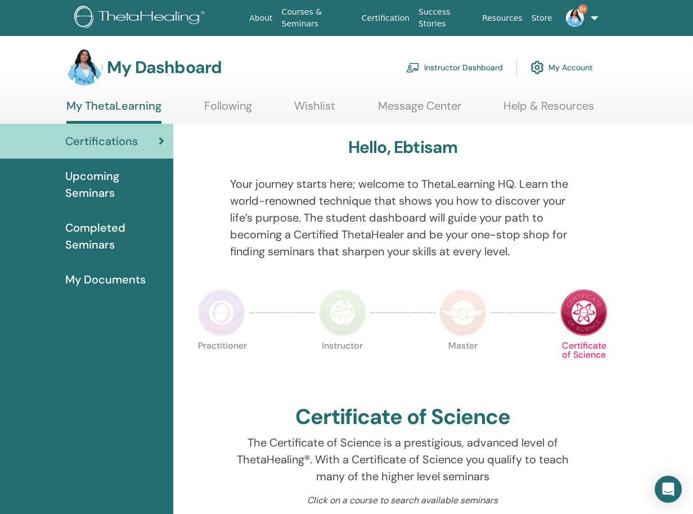
click at [124, 280] on span "My Documents" at bounding box center [105, 279] width 80 height 17
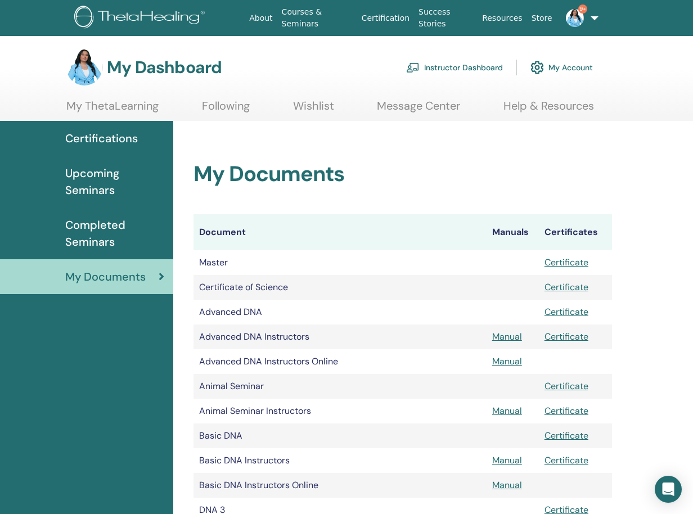
click at [103, 232] on span "Completed Seminars" at bounding box center [114, 234] width 99 height 34
click at [455, 67] on link "Instructor Dashboard" at bounding box center [454, 67] width 97 height 25
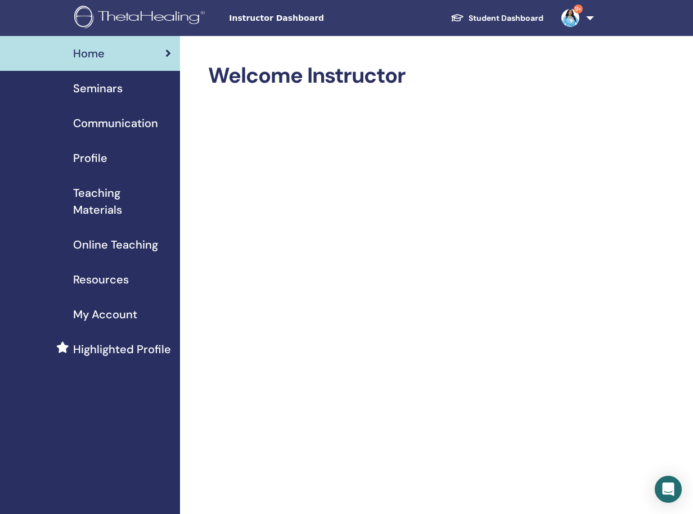
click at [111, 209] on span "Teaching Materials" at bounding box center [122, 201] width 98 height 34
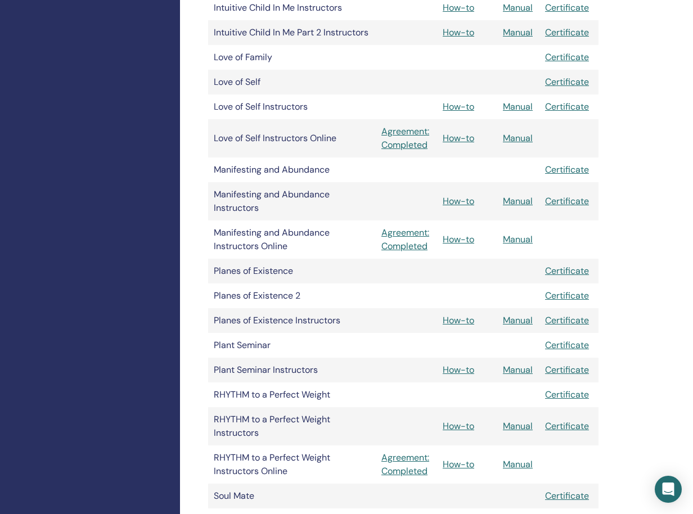
scroll to position [947, 0]
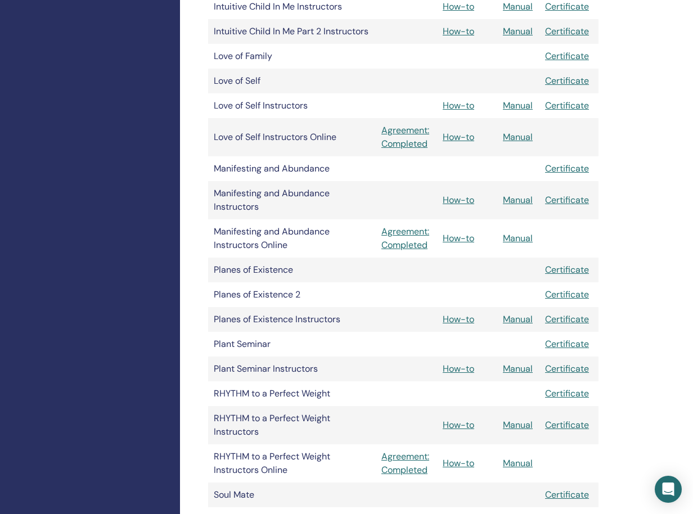
click at [453, 427] on link "How-to" at bounding box center [458, 425] width 31 height 12
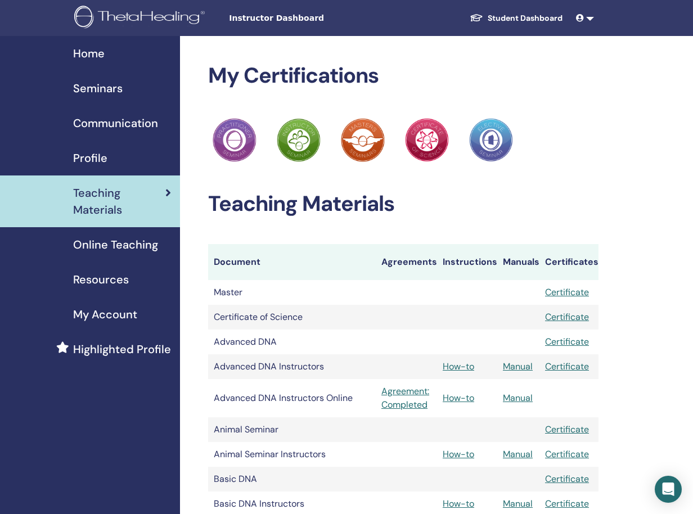
scroll to position [947, 0]
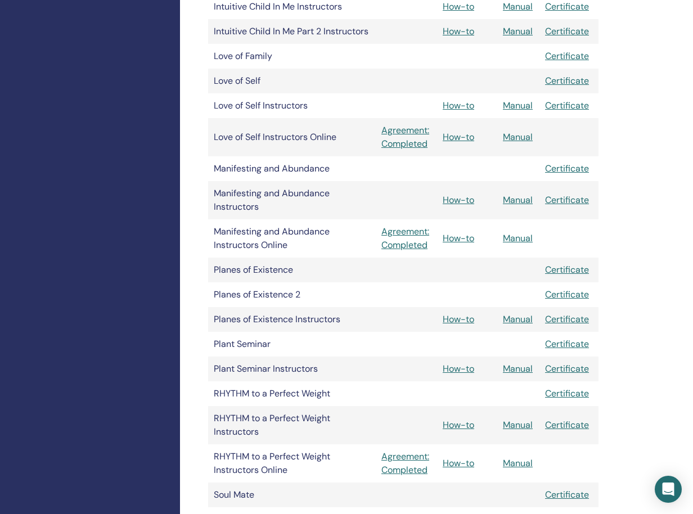
click at [513, 427] on link "Manual" at bounding box center [518, 425] width 30 height 12
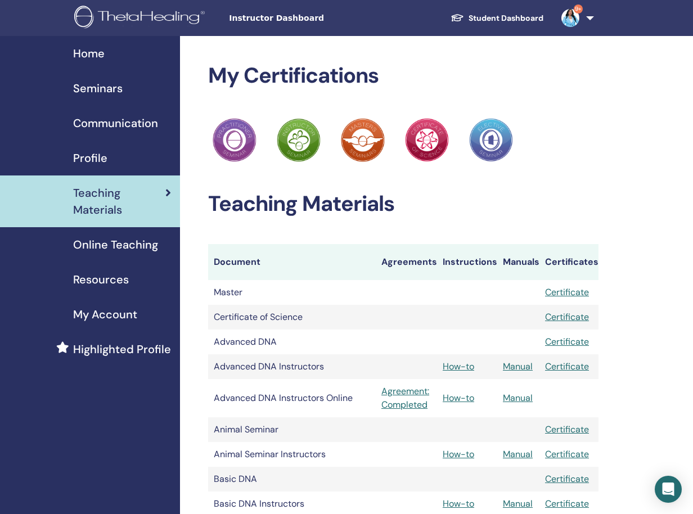
scroll to position [947, 0]
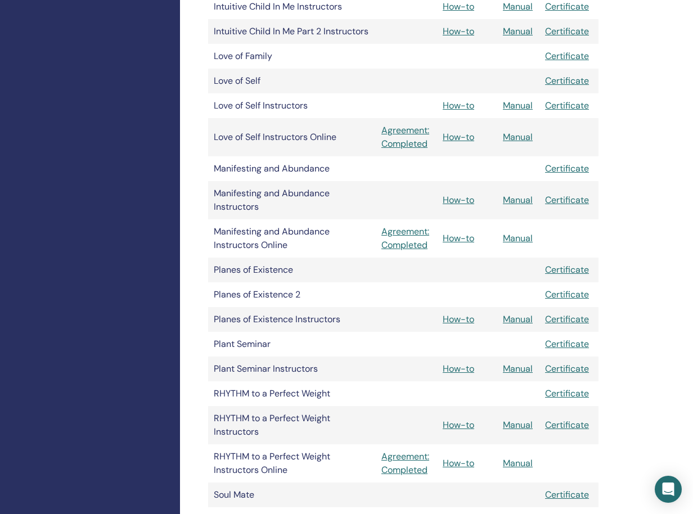
click at [462, 425] on link "How-to" at bounding box center [458, 425] width 31 height 12
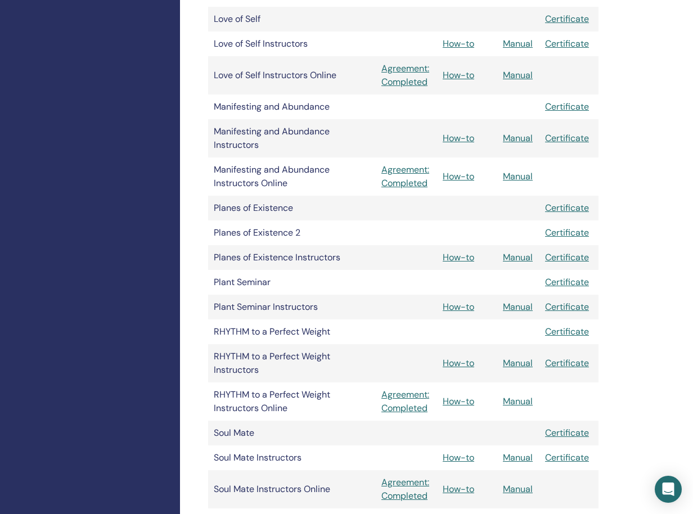
scroll to position [1010, 0]
click at [460, 399] on link "How-to" at bounding box center [458, 401] width 31 height 12
